Goal: Navigation & Orientation: Go to known website

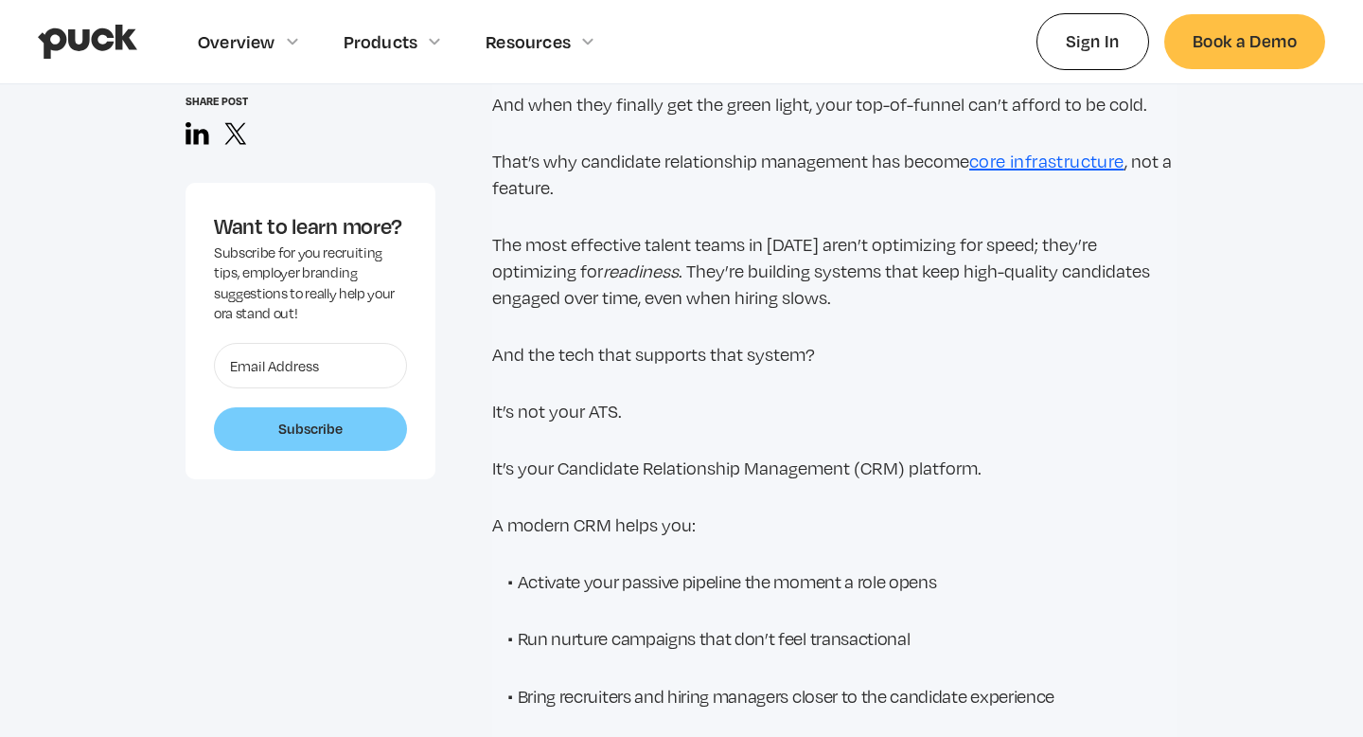
scroll to position [1451, 0]
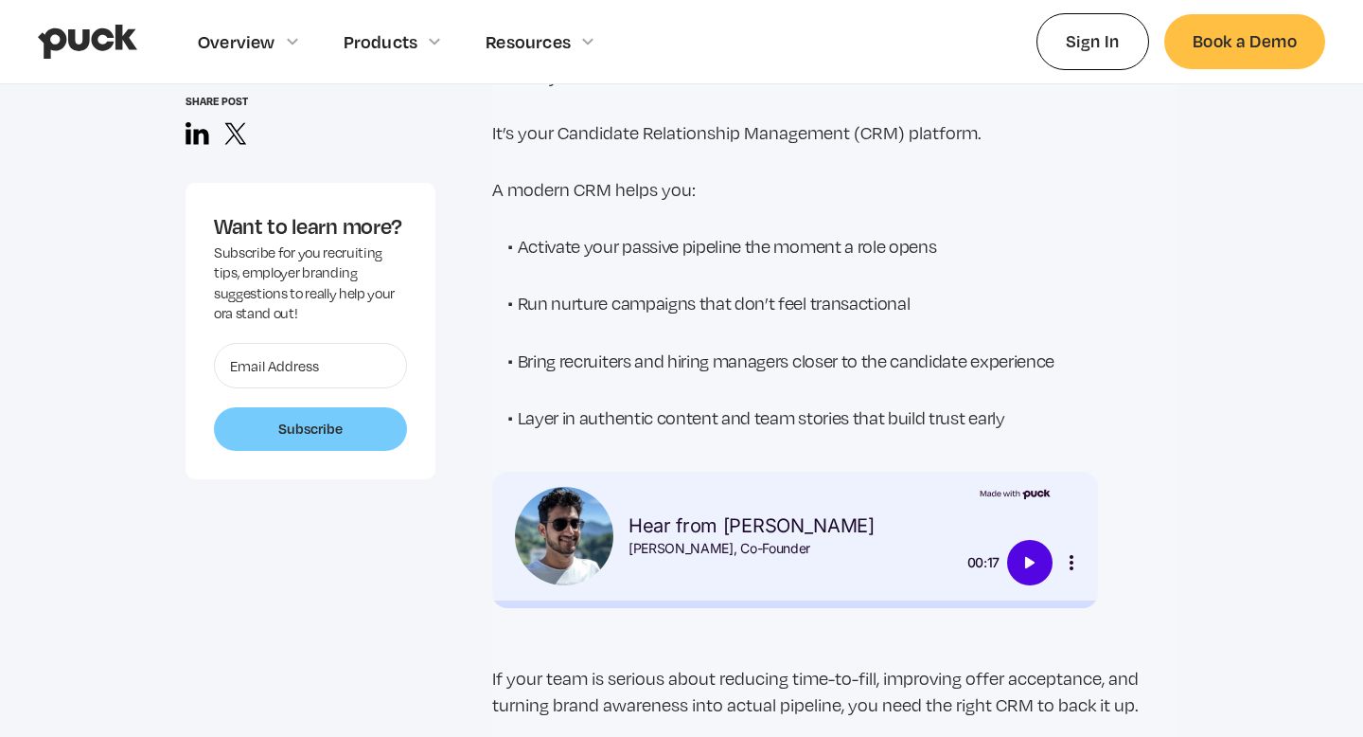
scroll to position [2710, 0]
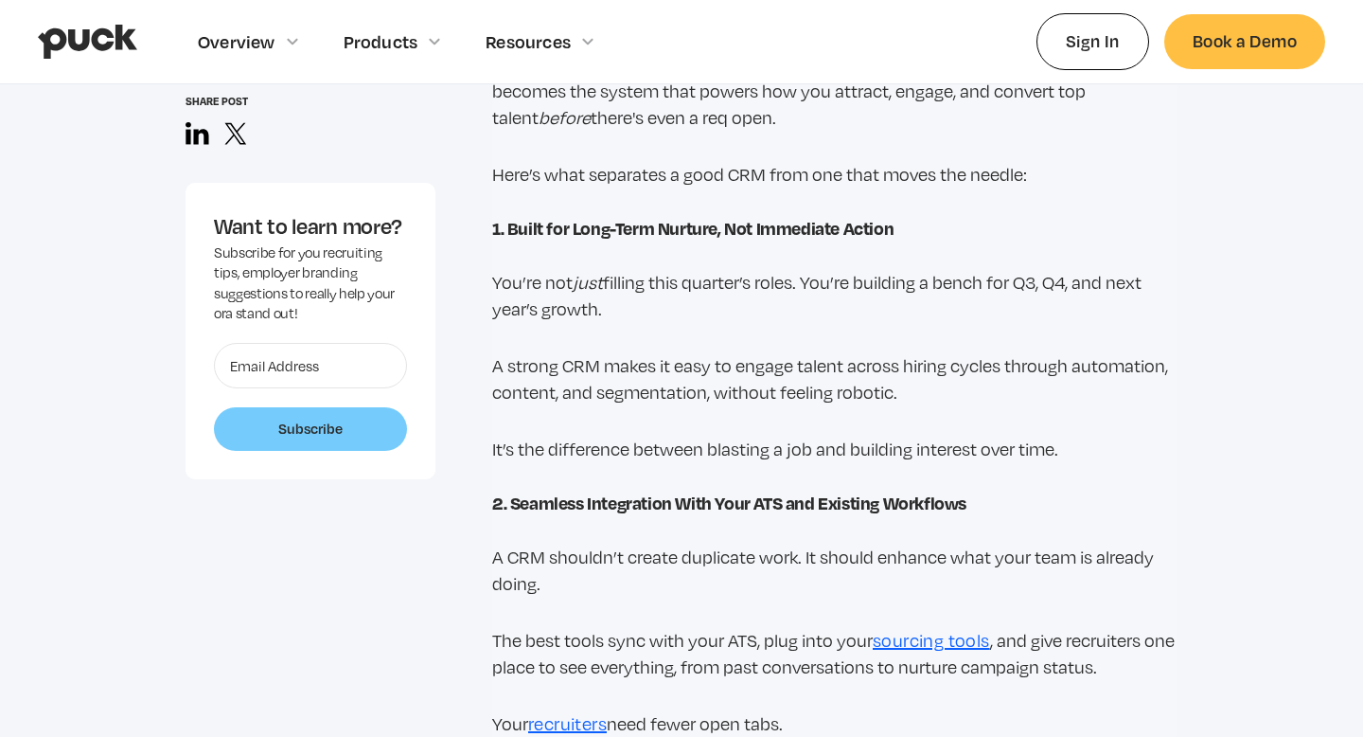
click at [108, 44] on img "home" at bounding box center [87, 42] width 99 height 36
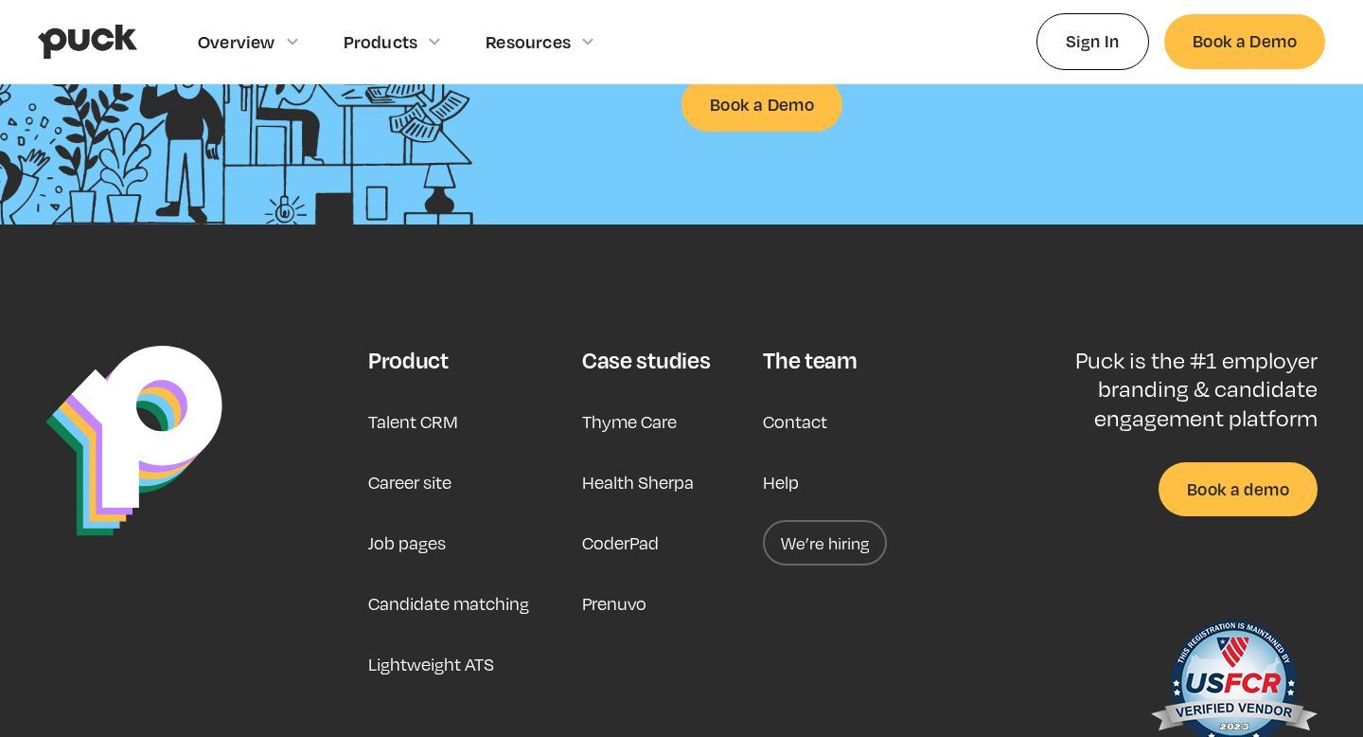
scroll to position [4882, 0]
